Goal: Transaction & Acquisition: Purchase product/service

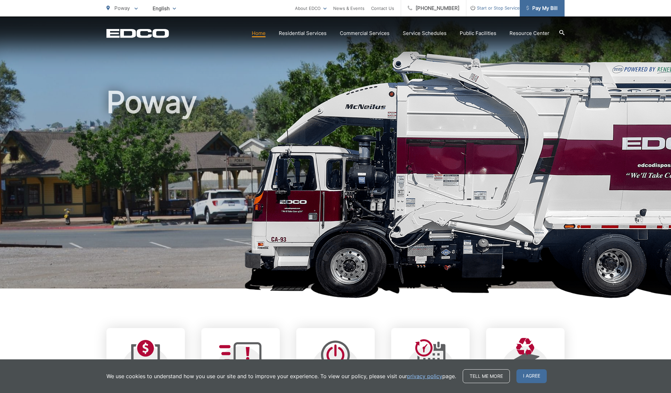
click at [552, 12] on span "Pay My Bill" at bounding box center [541, 8] width 31 height 8
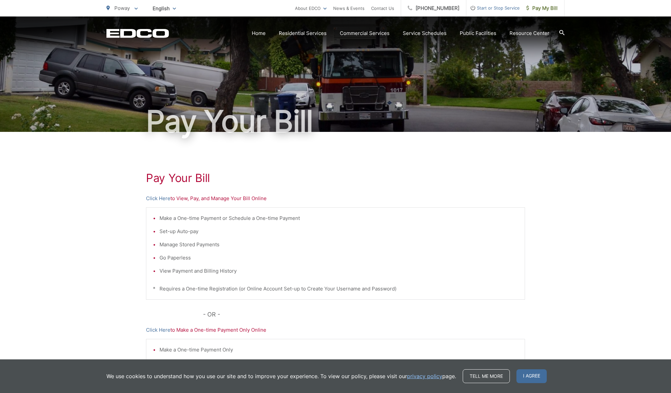
click at [215, 199] on p "Click Here to View, Pay, and Manage Your Bill Online" at bounding box center [335, 198] width 379 height 8
click at [164, 198] on link "Click Here" at bounding box center [158, 198] width 24 height 8
